Goal: Find specific page/section: Find specific page/section

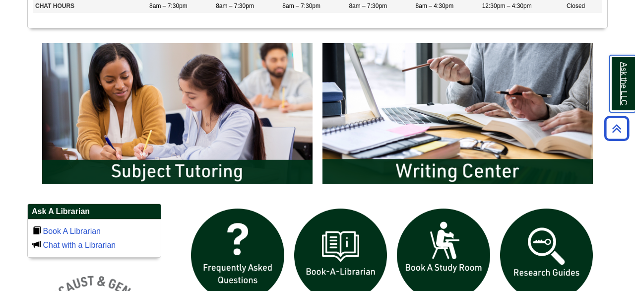
scroll to position [516, 0]
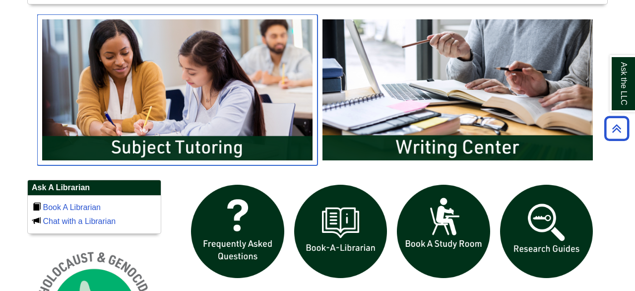
click at [176, 151] on img "slideshow" at bounding box center [177, 89] width 280 height 151
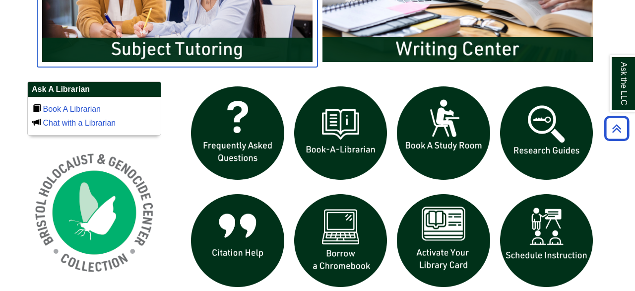
scroll to position [671, 0]
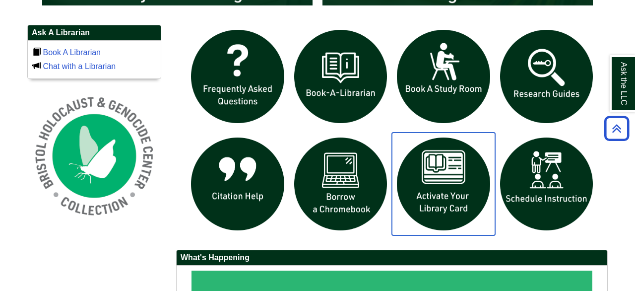
click at [434, 190] on img "slideshow" at bounding box center [443, 184] width 103 height 103
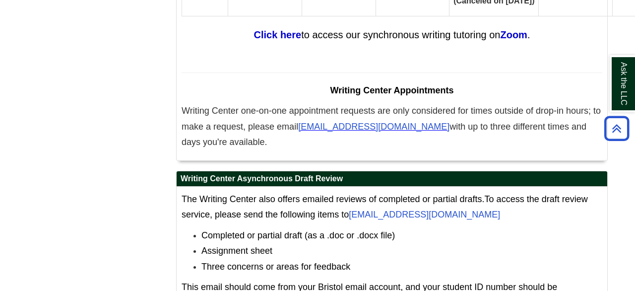
scroll to position [6143, 0]
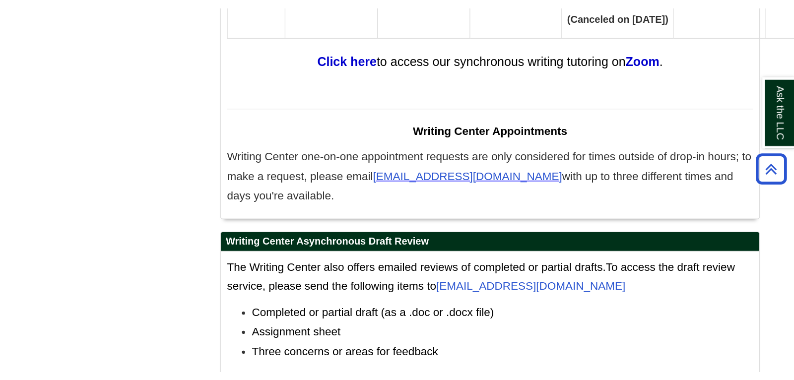
scroll to position [6174, 0]
